Goal: Transaction & Acquisition: Book appointment/travel/reservation

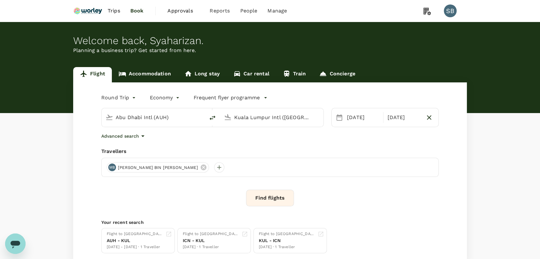
click at [165, 75] on link "Accommodation" at bounding box center [145, 74] width 66 height 15
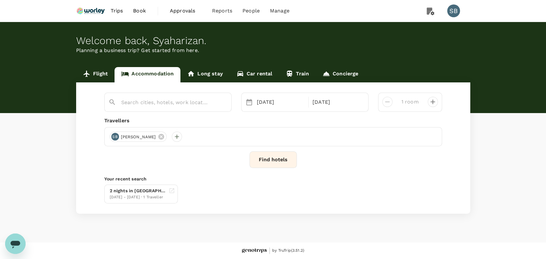
type input "Hotel Hyundai Ulsan"
click at [319, 100] on div "26 Sep" at bounding box center [336, 102] width 53 height 13
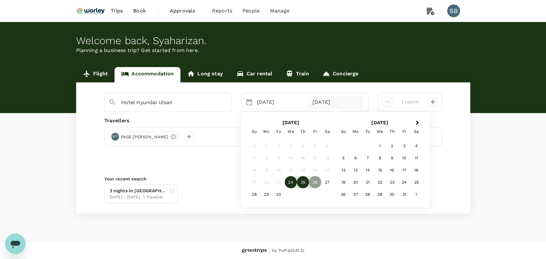
click at [300, 185] on div "25" at bounding box center [303, 182] width 12 height 12
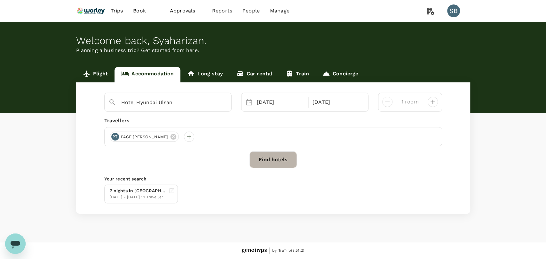
click at [278, 163] on button "Find hotels" at bounding box center [272, 160] width 47 height 17
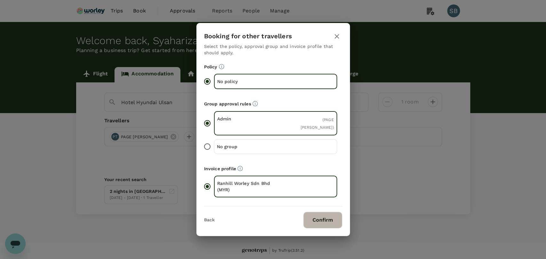
click at [318, 218] on button "Confirm" at bounding box center [322, 220] width 39 height 17
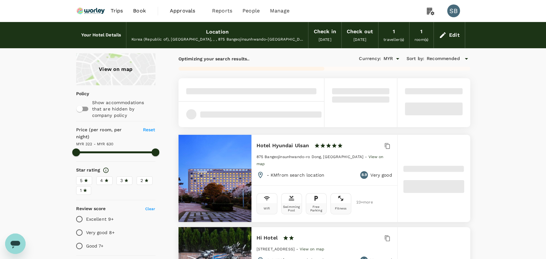
type input "629.23"
type input "322"
type input "0"
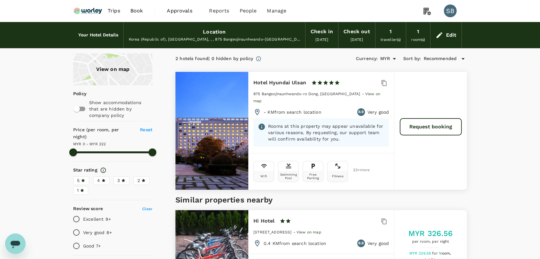
type input "322"
click at [457, 36] on div "Edit" at bounding box center [446, 35] width 31 height 22
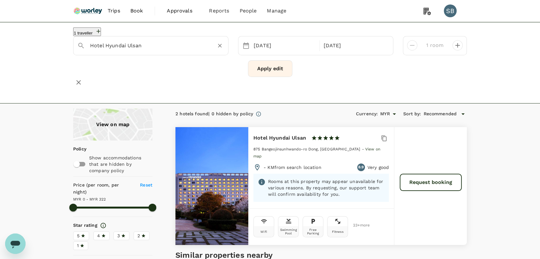
click at [220, 50] on button "Clear" at bounding box center [220, 45] width 9 height 9
type input "Hotel Hyundai Ulsan"
click at [161, 51] on input "Hotel Hyundai Ulsan" at bounding box center [148, 46] width 116 height 10
drag, startPoint x: 219, startPoint y: 48, endPoint x: 206, endPoint y: 49, distance: 12.5
click at [218, 49] on icon "Clear" at bounding box center [219, 46] width 6 height 6
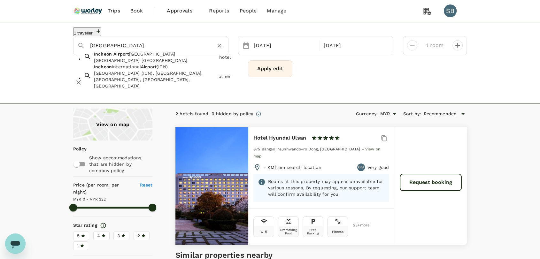
click at [157, 69] on span "Airport" at bounding box center [149, 66] width 16 height 5
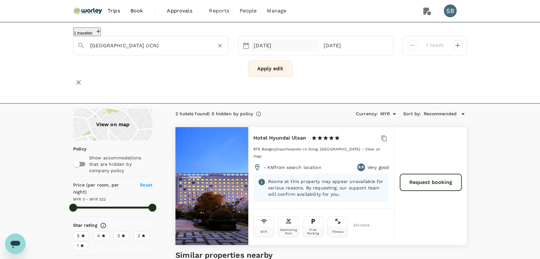
type input "Incheon International Airport (ICN)"
click at [270, 51] on div "24 Sep" at bounding box center [284, 46] width 67 height 12
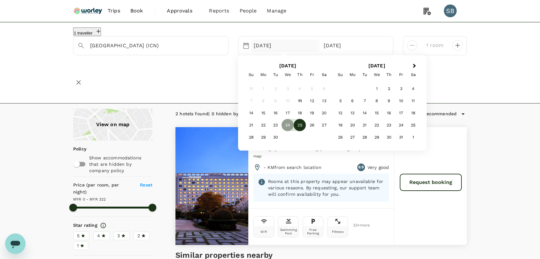
click at [299, 126] on div "25" at bounding box center [300, 125] width 12 height 12
click at [308, 129] on div "26" at bounding box center [312, 126] width 12 height 12
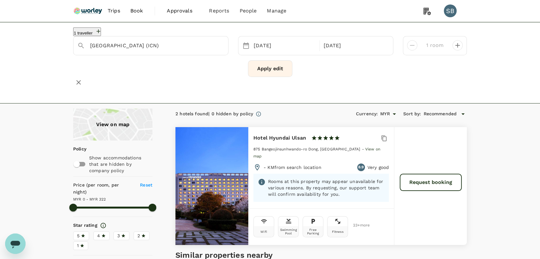
click at [266, 72] on button "Apply edit" at bounding box center [270, 68] width 44 height 17
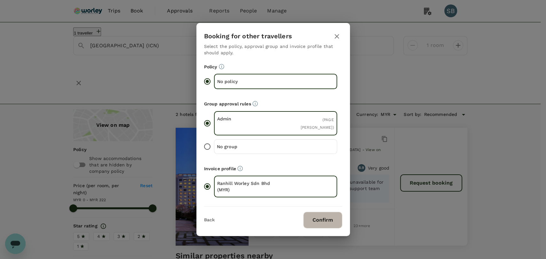
click at [325, 222] on button "Confirm" at bounding box center [322, 220] width 39 height 17
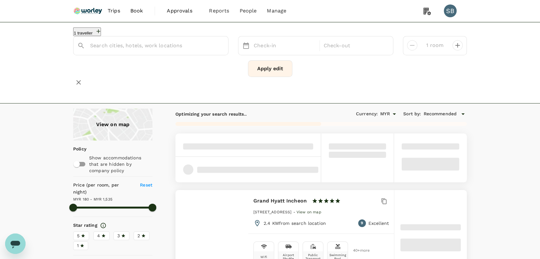
type input "272"
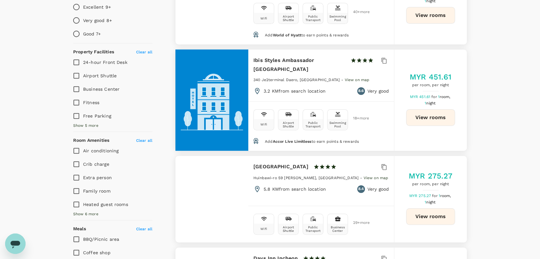
scroll to position [284, 0]
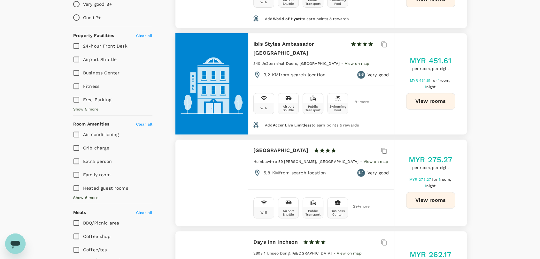
click at [429, 198] on button "View rooms" at bounding box center [430, 200] width 49 height 17
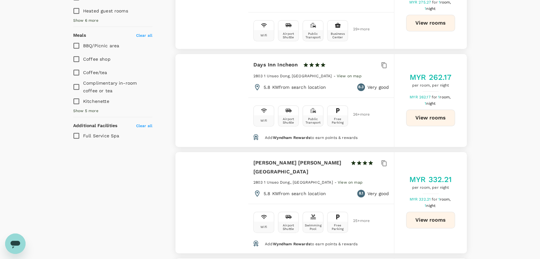
scroll to position [462, 0]
click at [425, 219] on button "View rooms" at bounding box center [430, 220] width 49 height 17
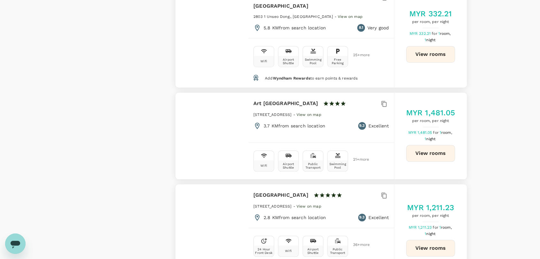
scroll to position [568, 0]
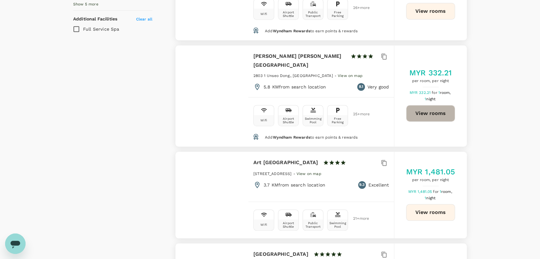
click at [446, 109] on button "View rooms" at bounding box center [430, 113] width 49 height 17
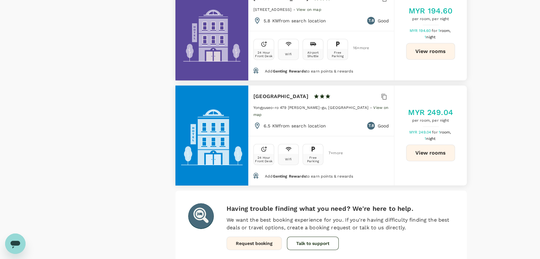
scroll to position [1919, 0]
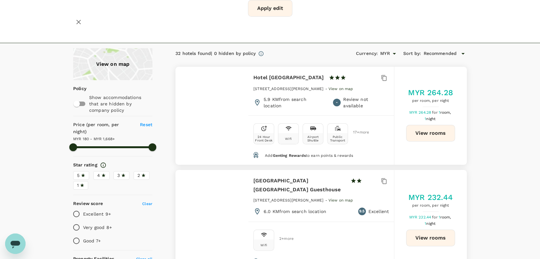
scroll to position [35, 0]
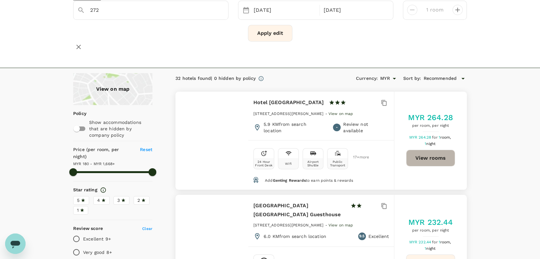
click at [444, 156] on button "View rooms" at bounding box center [430, 158] width 49 height 17
type input "1667.71"
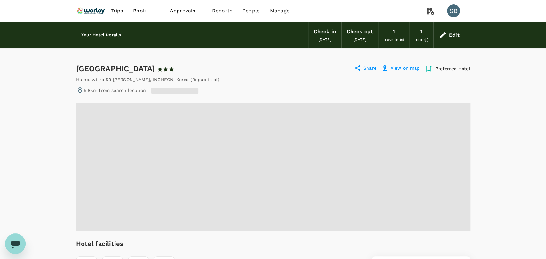
radio input "false"
radio input "true"
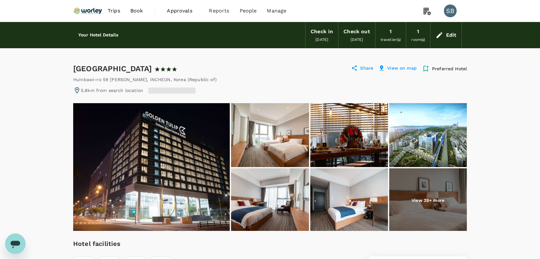
drag, startPoint x: 238, startPoint y: 68, endPoint x: 73, endPoint y: 63, distance: 165.1
click at [73, 64] on div "Golden Tulip Incheon Airport Hotel & Suites 1 Star 2 Stars 3 Stars 4 Stars 5 St…" at bounding box center [128, 69] width 110 height 10
copy div "Golden Tulip Incheon Airport Hotel & Suites"
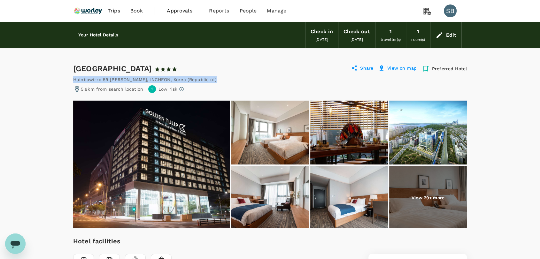
drag, startPoint x: 209, startPoint y: 77, endPoint x: 71, endPoint y: 78, distance: 137.8
copy div "Huinbawi-ro 59 Beon-gil Jung , INCHEON , Korea (Republic of)"
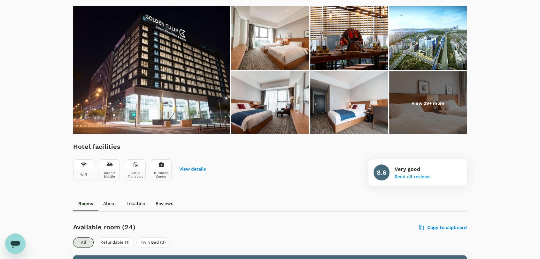
scroll to position [35, 0]
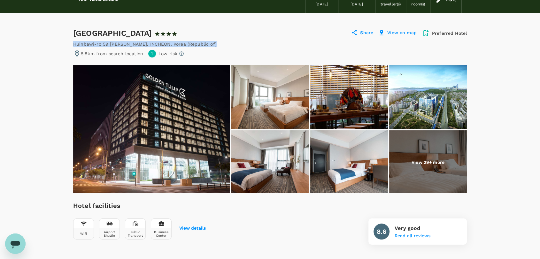
click at [161, 118] on img at bounding box center [151, 129] width 157 height 128
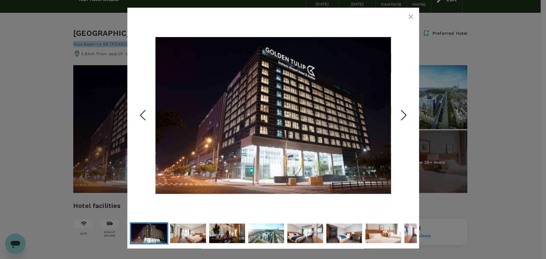
click at [409, 16] on icon "button" at bounding box center [411, 17] width 8 height 8
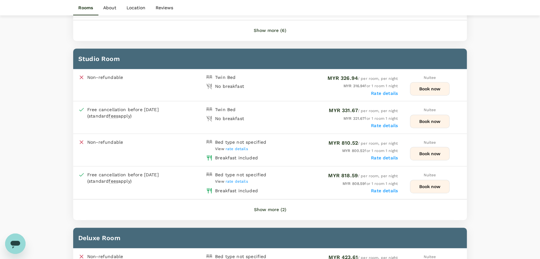
scroll to position [391, 0]
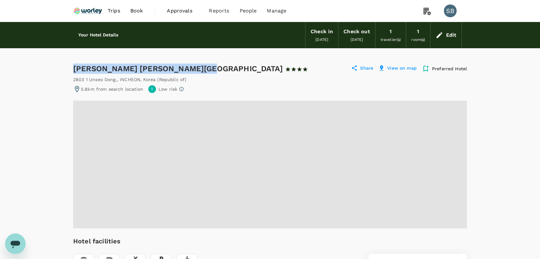
drag, startPoint x: 200, startPoint y: 67, endPoint x: 73, endPoint y: 72, distance: 126.7
click at [73, 72] on div "Howard Johnson Incheon Airport 1 Star 2 Stars 3 Stars 4 Stars 5 Stars" at bounding box center [193, 69] width 241 height 10
copy div "Howard Johnson Incheon Airport"
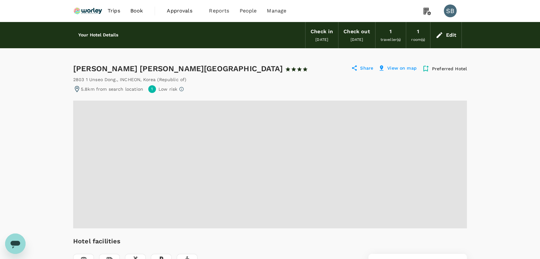
click at [325, 198] on span at bounding box center [270, 165] width 394 height 128
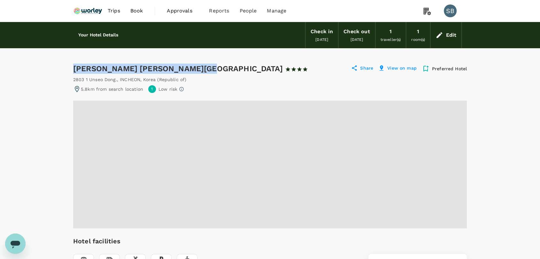
drag, startPoint x: 199, startPoint y: 68, endPoint x: 65, endPoint y: 69, distance: 133.7
copy div "Howard Johnson Incheon Airport"
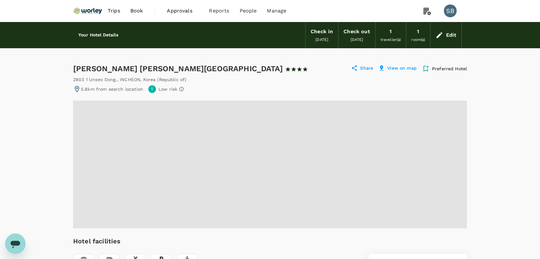
click at [186, 175] on span at bounding box center [270, 165] width 394 height 128
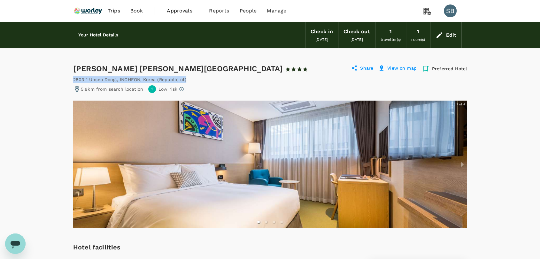
drag, startPoint x: 187, startPoint y: 78, endPoint x: 72, endPoint y: 79, distance: 114.5
copy div "2803 1 Unseo Dong. , INCHEON , Korea (Republic of)"
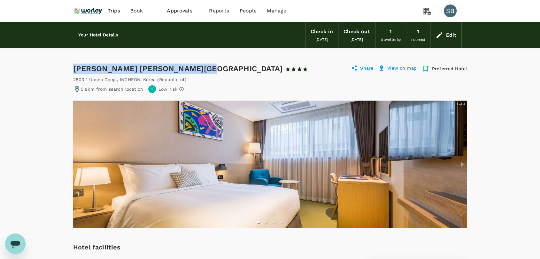
drag, startPoint x: 199, startPoint y: 68, endPoint x: 73, endPoint y: 64, distance: 126.4
copy div "Howard Johnson Incheon Airport"
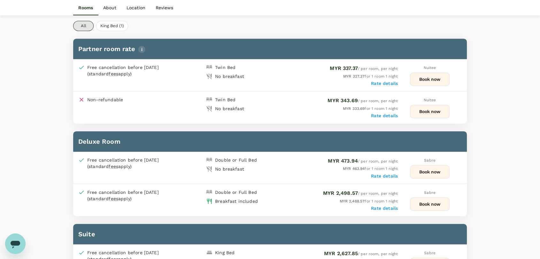
scroll to position [320, 0]
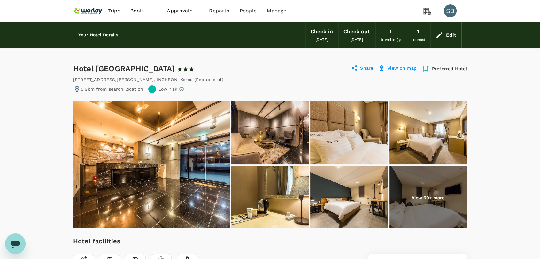
drag, startPoint x: 184, startPoint y: 70, endPoint x: 74, endPoint y: 70, distance: 110.0
click at [74, 70] on div "Hotel [GEOGRAPHIC_DATA] 1 Star 2 Stars 3 Stars 4 Stars 5 Stars" at bounding box center [139, 69] width 133 height 10
copy div "Hotel [GEOGRAPHIC_DATA]"
drag, startPoint x: 230, startPoint y: 79, endPoint x: 72, endPoint y: 82, distance: 158.3
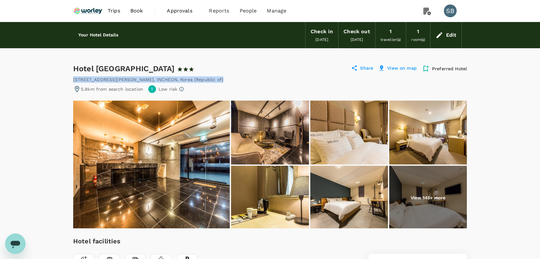
copy div "[STREET_ADDRESS][PERSON_NAME]"
click at [217, 157] on img at bounding box center [151, 165] width 157 height 128
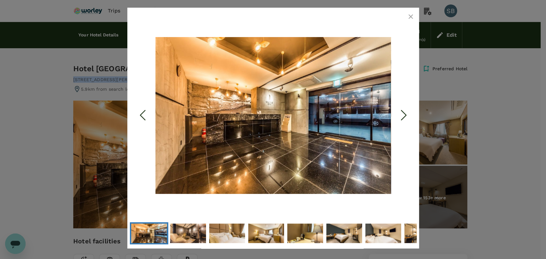
click at [402, 115] on icon "Next Slide" at bounding box center [403, 115] width 19 height 19
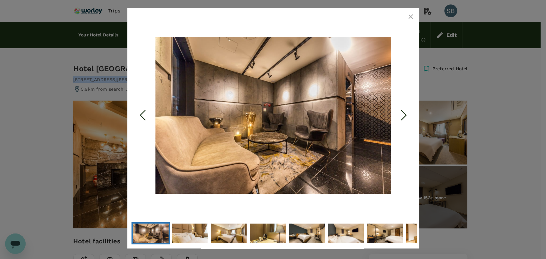
click at [402, 115] on icon "Next Slide" at bounding box center [403, 115] width 19 height 19
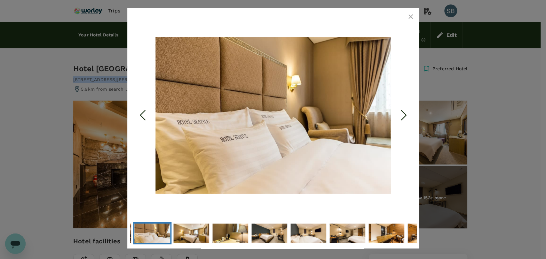
click at [402, 115] on icon "Next Slide" at bounding box center [403, 115] width 19 height 19
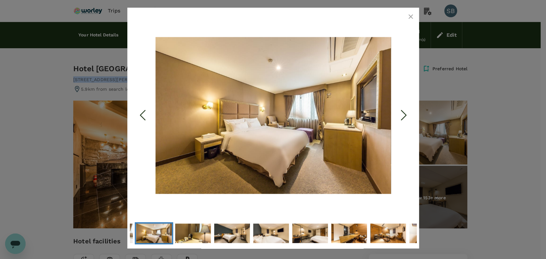
click at [402, 115] on icon "Next Slide" at bounding box center [403, 115] width 19 height 19
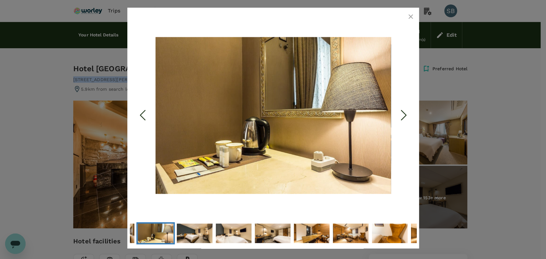
click at [402, 115] on icon "Next Slide" at bounding box center [403, 115] width 19 height 19
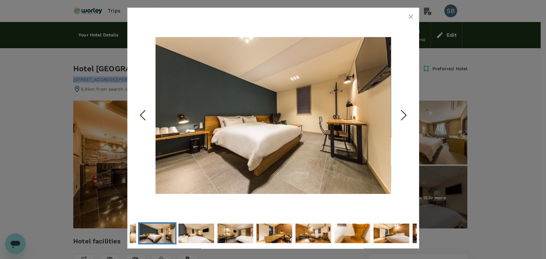
click at [402, 115] on icon "Next Slide" at bounding box center [403, 115] width 19 height 19
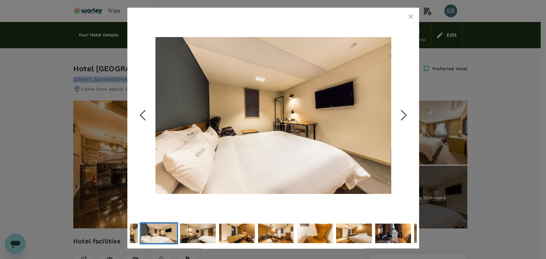
click at [402, 115] on icon "Next Slide" at bounding box center [403, 115] width 19 height 19
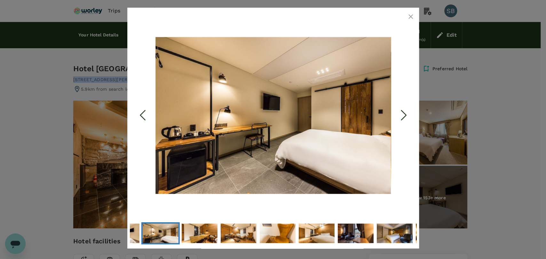
click at [402, 115] on icon "Next Slide" at bounding box center [403, 115] width 19 height 19
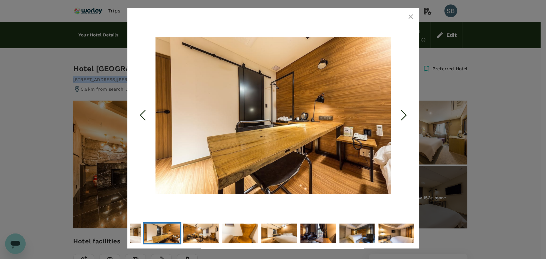
click at [402, 115] on icon "Next Slide" at bounding box center [403, 115] width 19 height 19
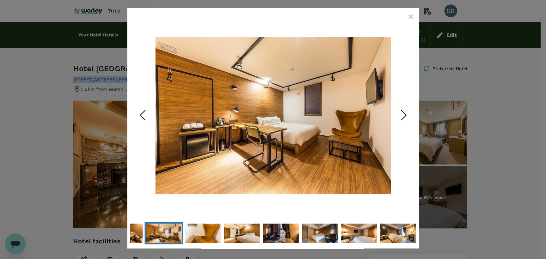
click at [410, 17] on icon "button" at bounding box center [410, 16] width 4 height 4
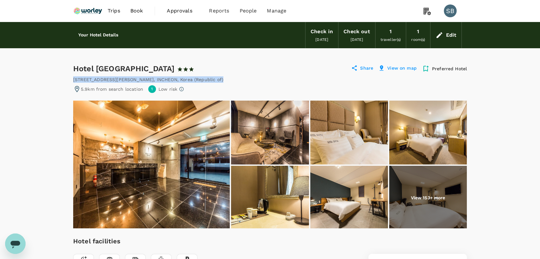
drag, startPoint x: 185, startPoint y: 68, endPoint x: 74, endPoint y: 68, distance: 111.6
click at [74, 68] on div "Hotel [GEOGRAPHIC_DATA] 1 Star 2 Stars 3 Stars 4 Stars 5 Stars" at bounding box center [139, 69] width 133 height 10
copy div "Hotel [GEOGRAPHIC_DATA]"
